Goal: Information Seeking & Learning: Understand process/instructions

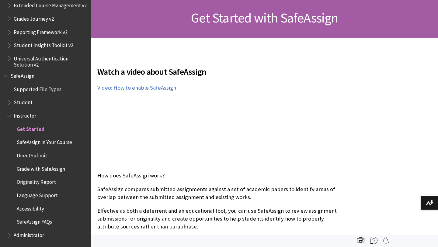
scroll to position [105, 0]
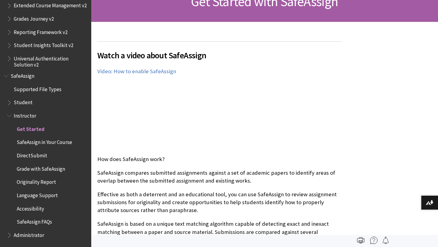
click at [51, 173] on span "Grade with SafeAssign" at bounding box center [49, 169] width 78 height 10
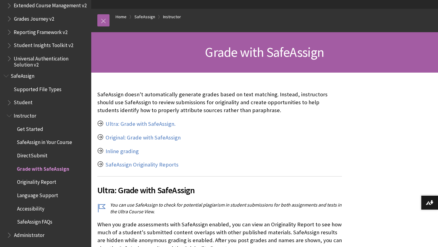
scroll to position [58, 0]
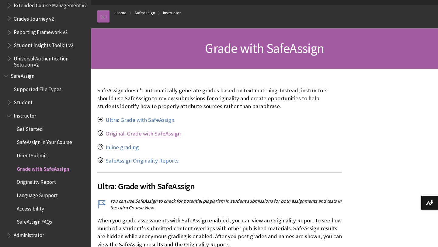
click at [157, 133] on link "Original: Grade with SafeAssign" at bounding box center [143, 133] width 75 height 7
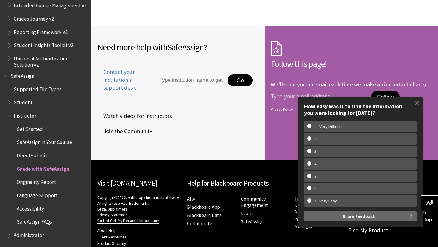
scroll to position [1206, 0]
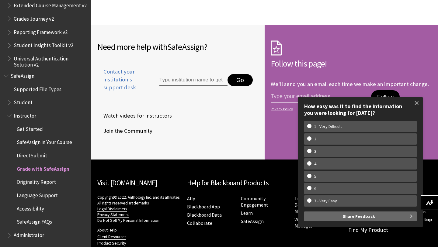
click at [418, 102] on span at bounding box center [416, 103] width 13 height 13
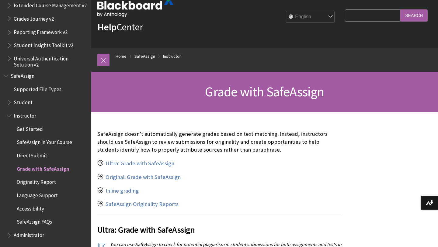
scroll to position [15, 0]
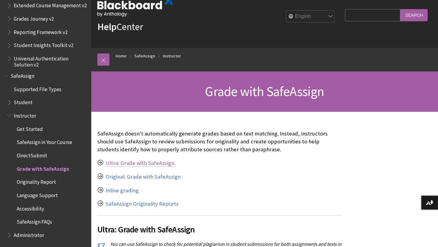
click at [130, 165] on link "Ultra: Grade with SafeAssign." at bounding box center [141, 163] width 70 height 7
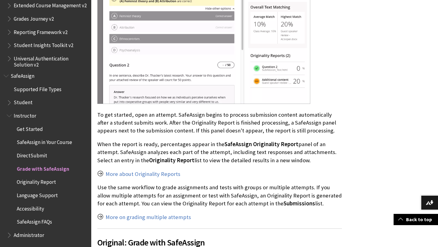
scroll to position [432, 0]
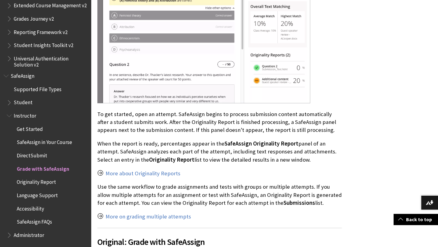
click at [46, 182] on span "Originality Report" at bounding box center [36, 181] width 39 height 8
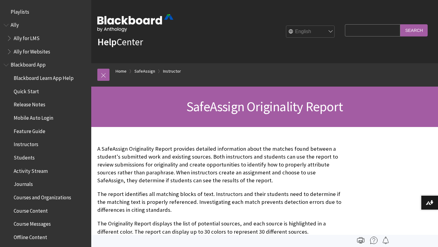
scroll to position [701, 0]
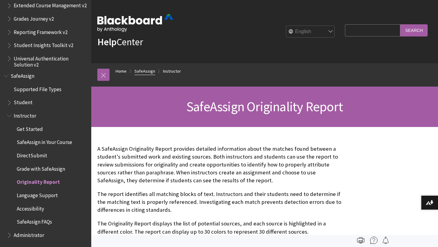
click at [147, 71] on link "SafeAssign" at bounding box center [144, 71] width 21 height 8
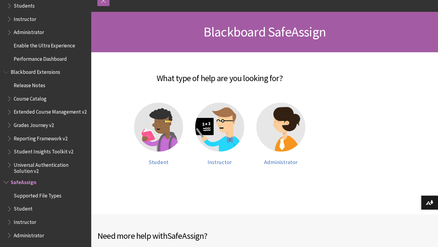
scroll to position [76, 0]
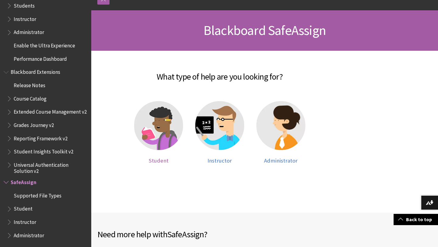
click at [170, 138] on img at bounding box center [158, 125] width 49 height 49
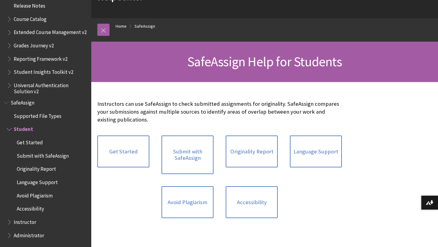
scroll to position [45, 0]
click at [133, 148] on link "Get Started" at bounding box center [123, 151] width 52 height 32
click at [195, 153] on link "Submit with SafeAssign" at bounding box center [187, 154] width 52 height 39
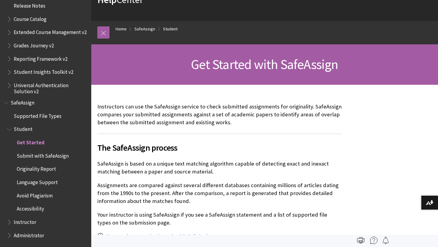
scroll to position [33, 0]
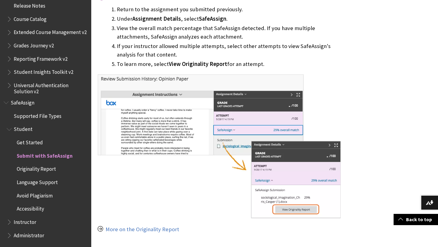
scroll to position [496, 0]
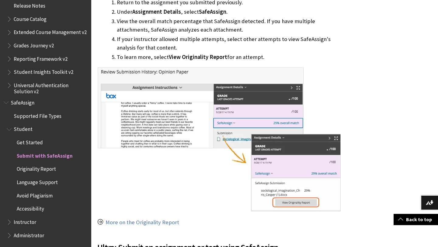
click at [41, 198] on span "Avoid Plagiarism" at bounding box center [35, 195] width 36 height 8
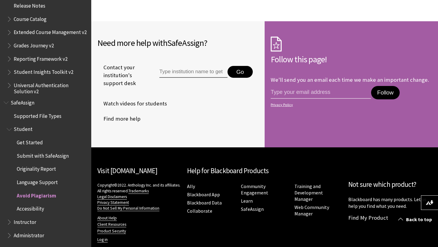
scroll to position [674, 0]
click at [37, 155] on span "Submit with SafeAssign" at bounding box center [43, 155] width 52 height 8
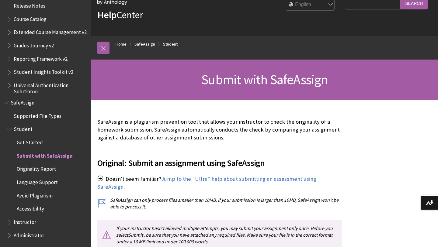
scroll to position [28, 0]
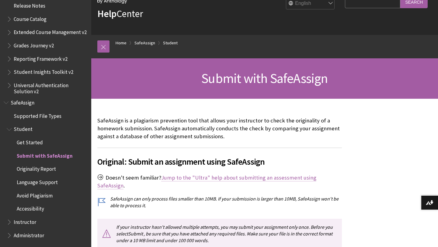
click at [198, 178] on link "Jump to the "Ultra" help about submitting an assessment using SafeAssign" at bounding box center [206, 181] width 219 height 15
